Goal: Task Accomplishment & Management: Manage account settings

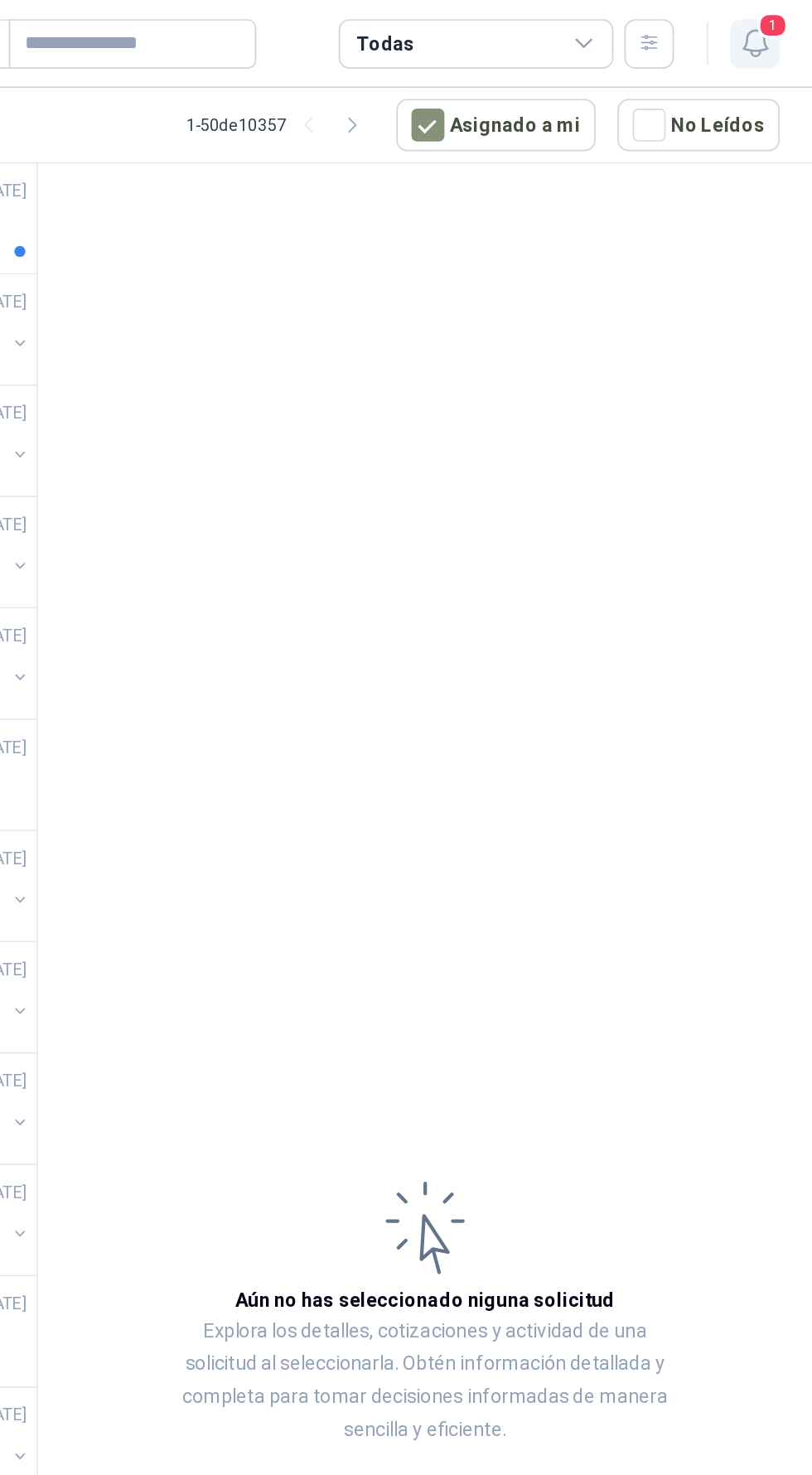
click at [787, 16] on span "1" at bounding box center [788, 15] width 18 height 16
click at [787, 14] on span "1" at bounding box center [788, 15] width 18 height 16
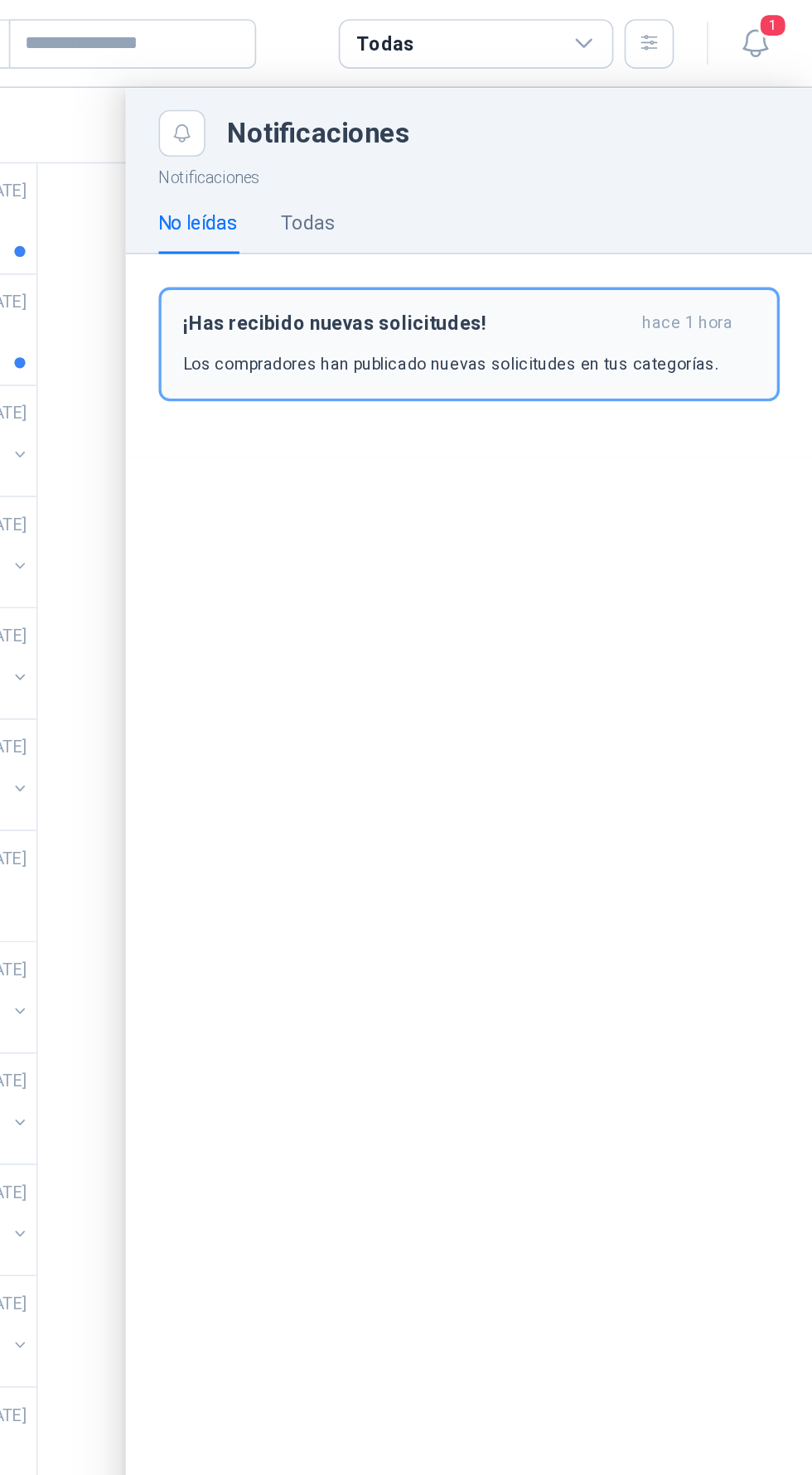
click at [491, 199] on h3 "¡Has recibido nuevas solicitudes!" at bounding box center [567, 194] width 270 height 14
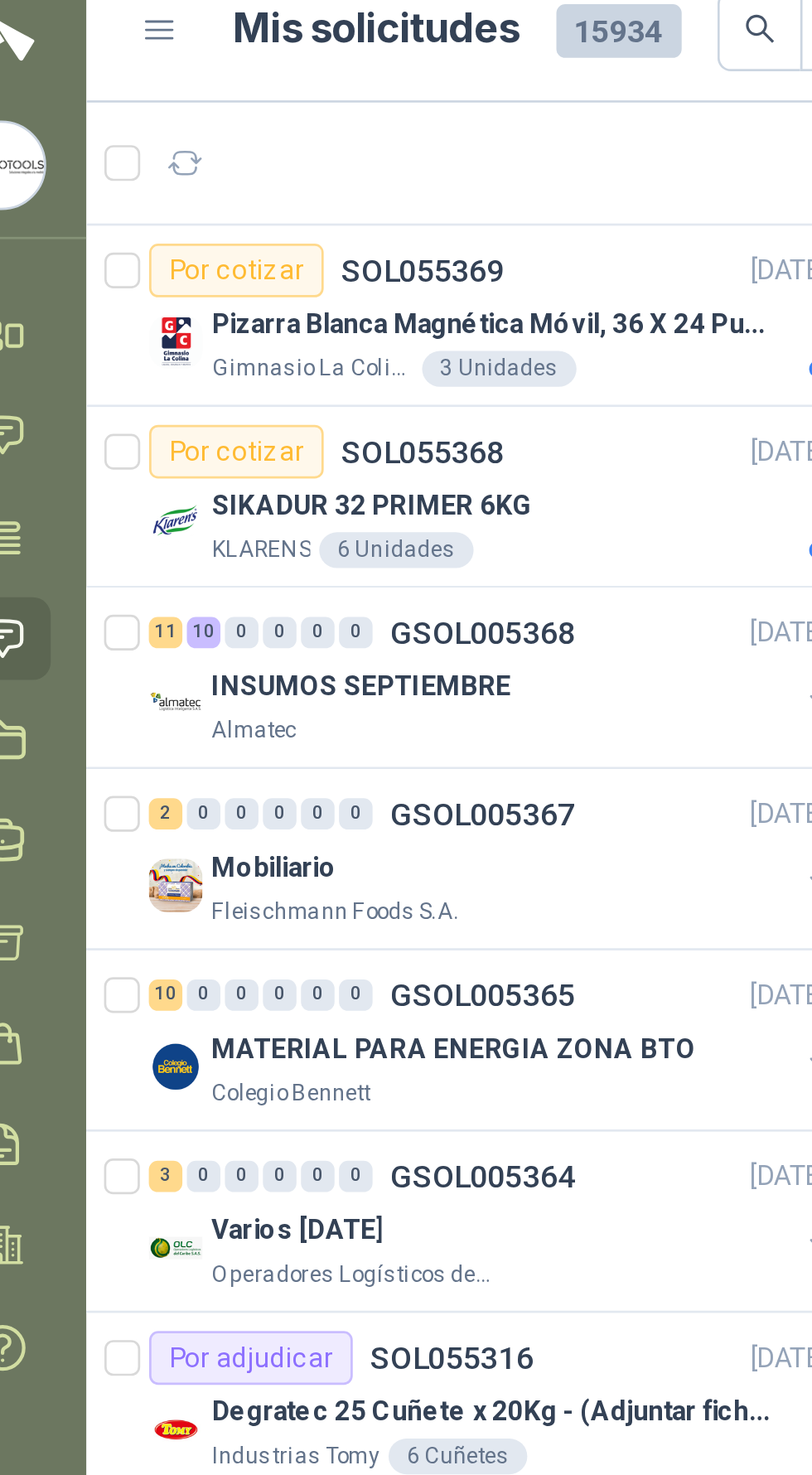
scroll to position [0, 7]
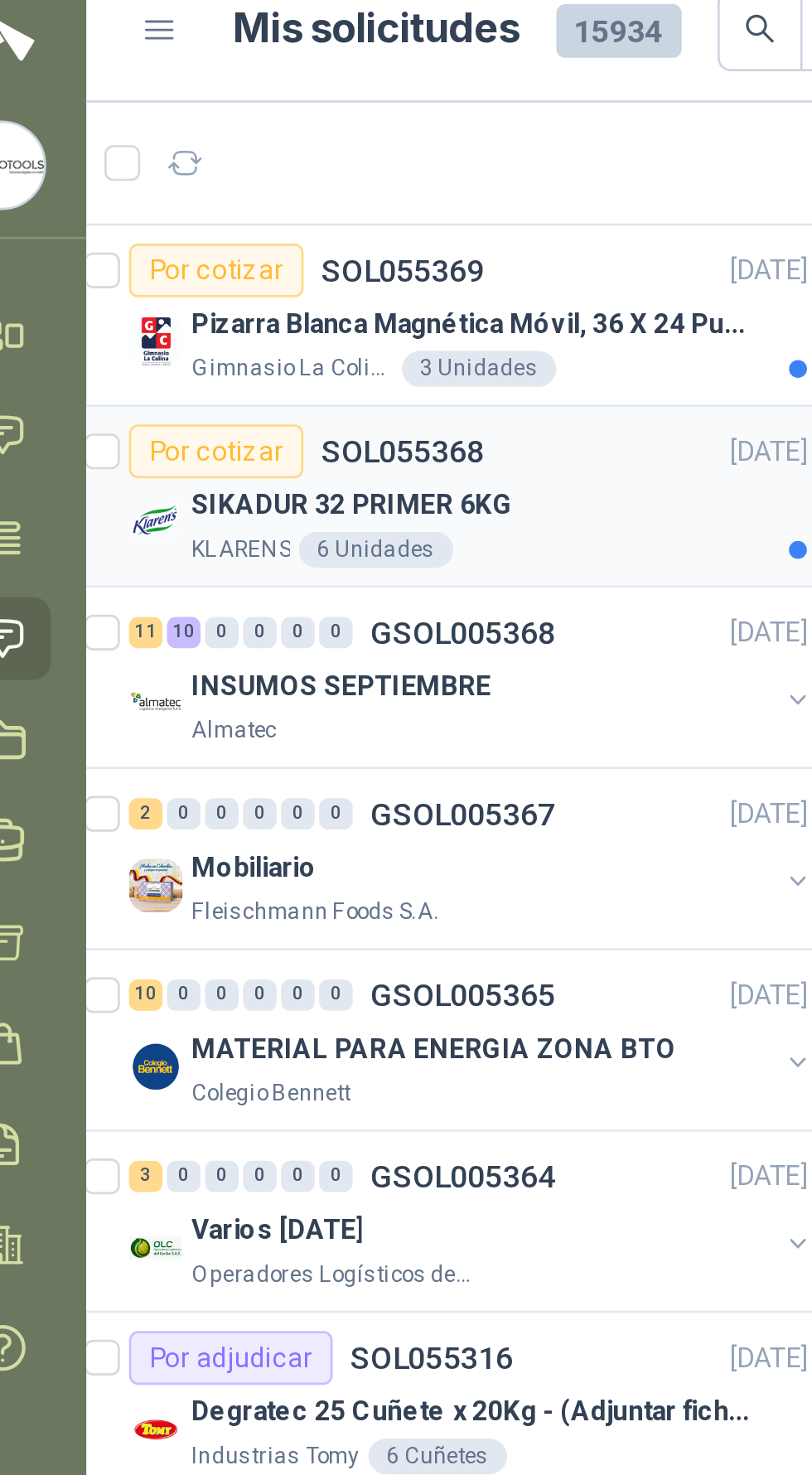
click at [267, 202] on div "SIKADUR 32 PRIMER 6KG" at bounding box center [216, 202] width 228 height 20
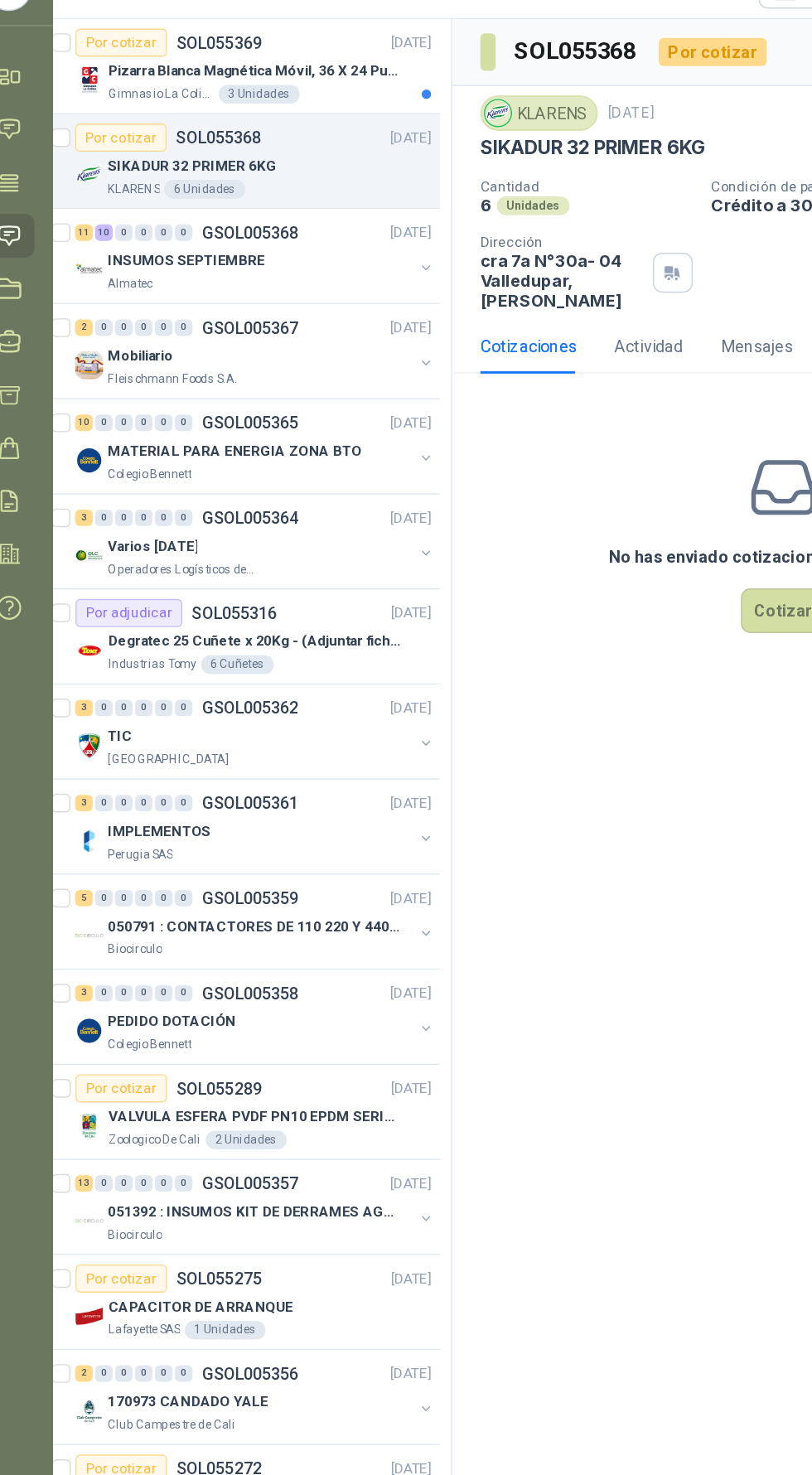
scroll to position [11, 0]
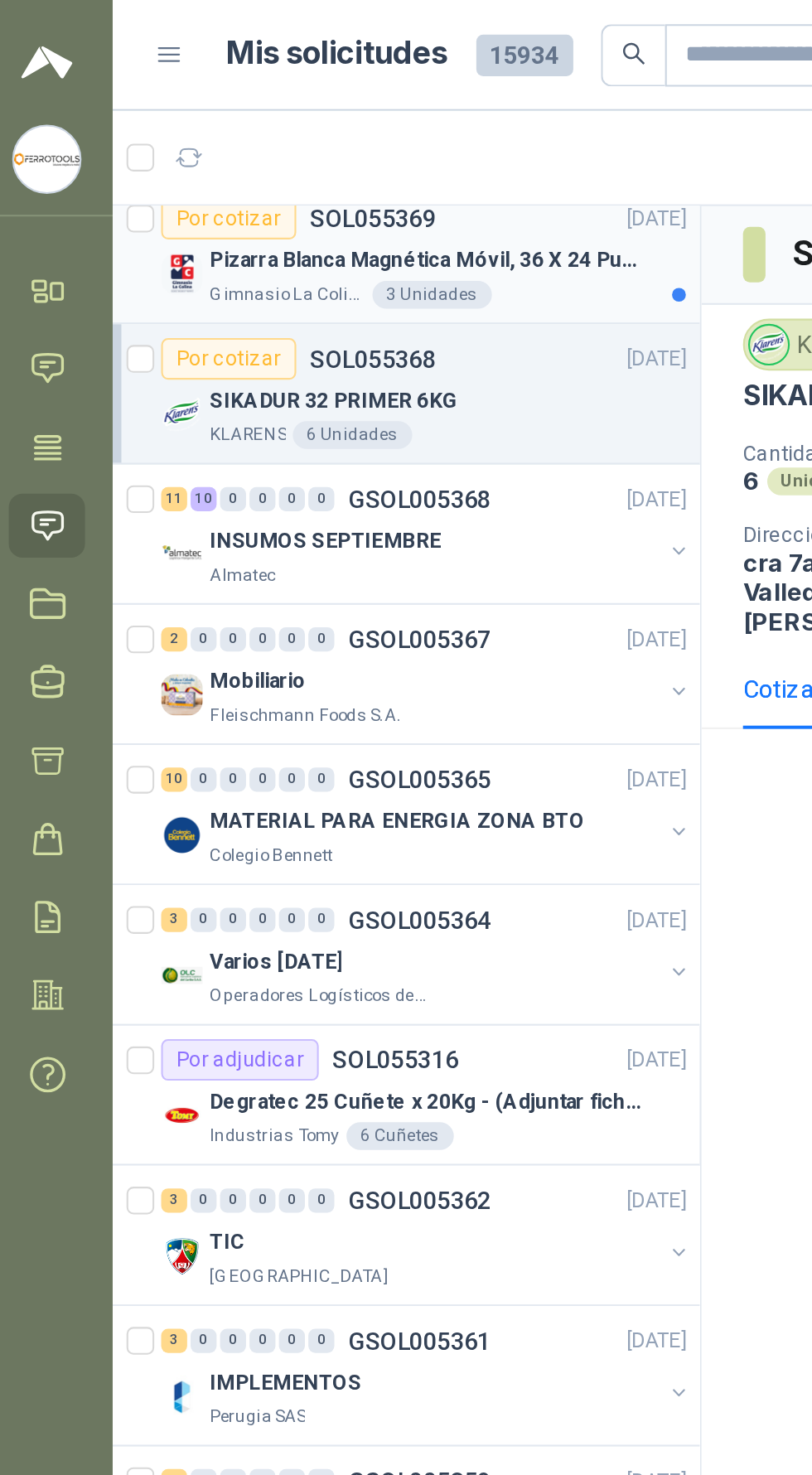
click at [159, 134] on p "Gimnasio La Colina" at bounding box center [146, 141] width 74 height 13
